Goal: Task Accomplishment & Management: Manage account settings

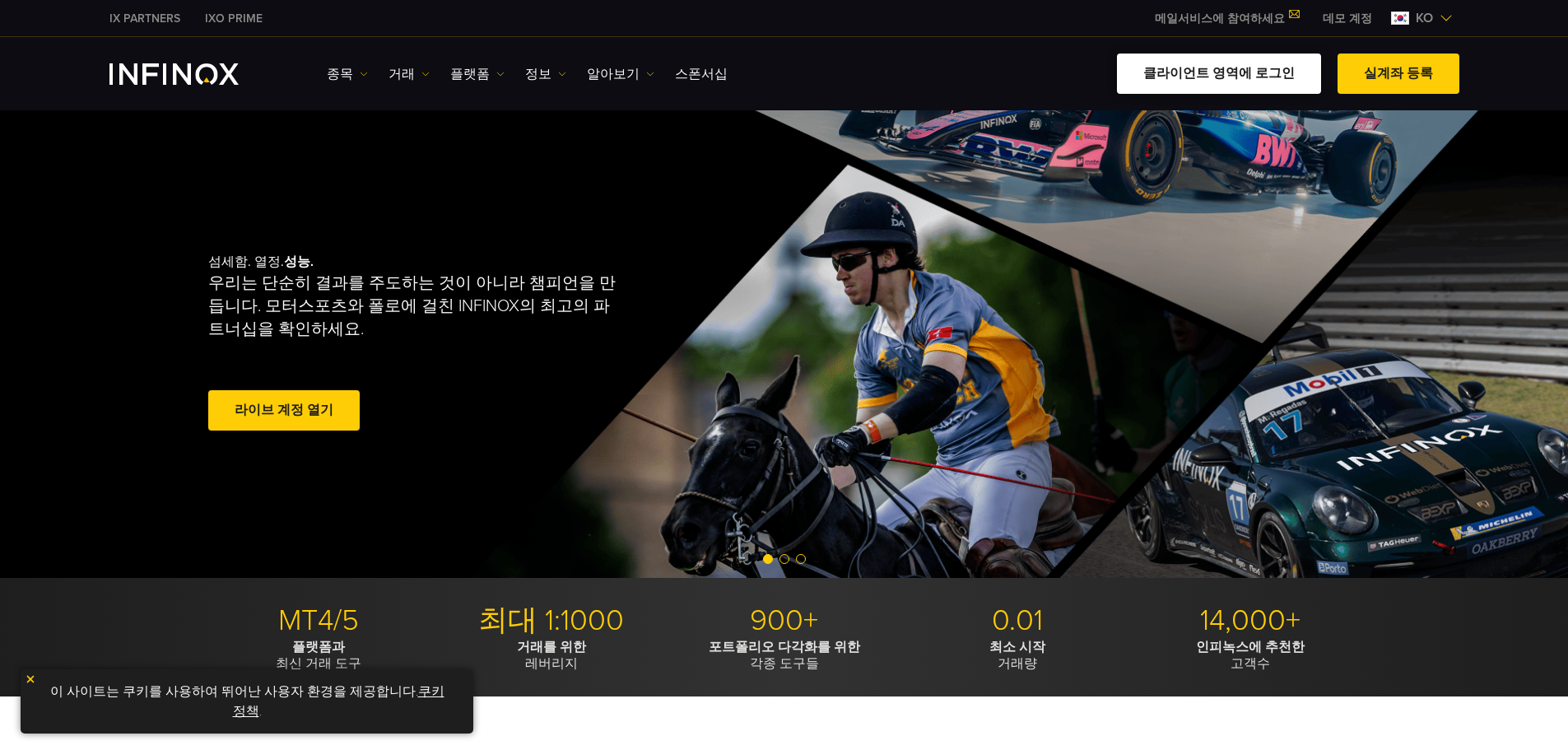
click at [1144, 73] on link "클라이언트 영역에 로그인" at bounding box center [1219, 73] width 205 height 40
